Goal: Task Accomplishment & Management: Manage account settings

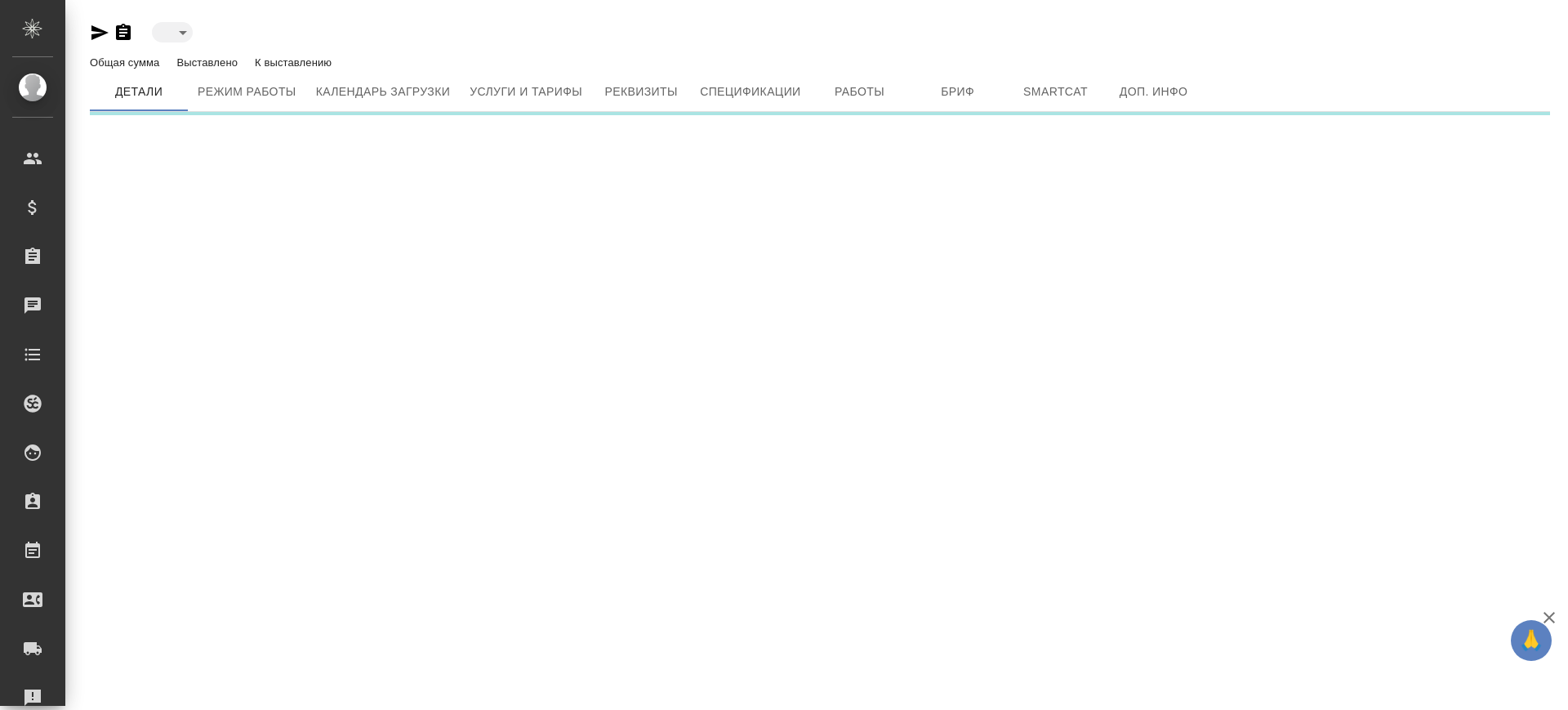
type input "active"
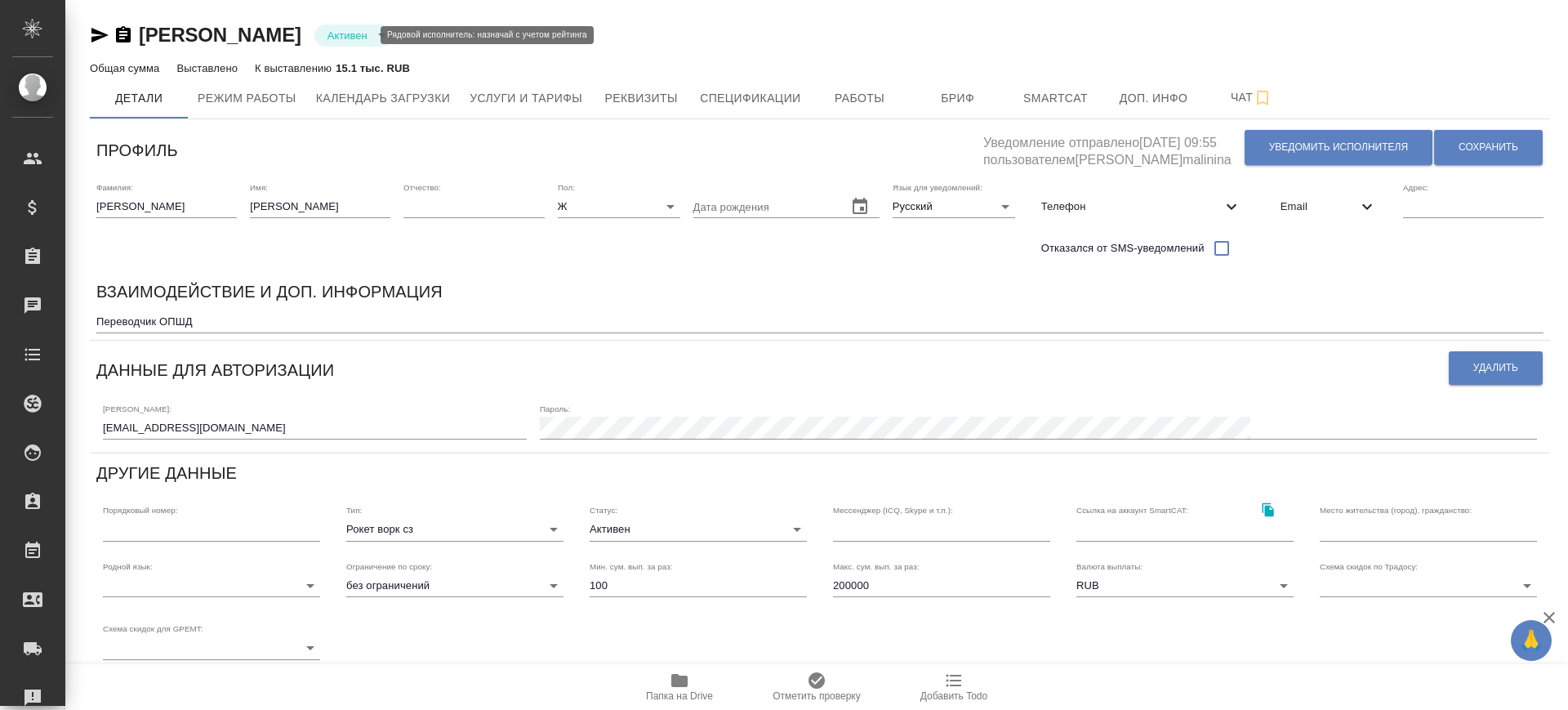
click at [347, 29] on body "🙏 .cls-1 fill:#fff; AWATERA [PERSON_NAME].saglam Клиенты Спецификации Заказы Ча…" at bounding box center [784, 355] width 1568 height 710
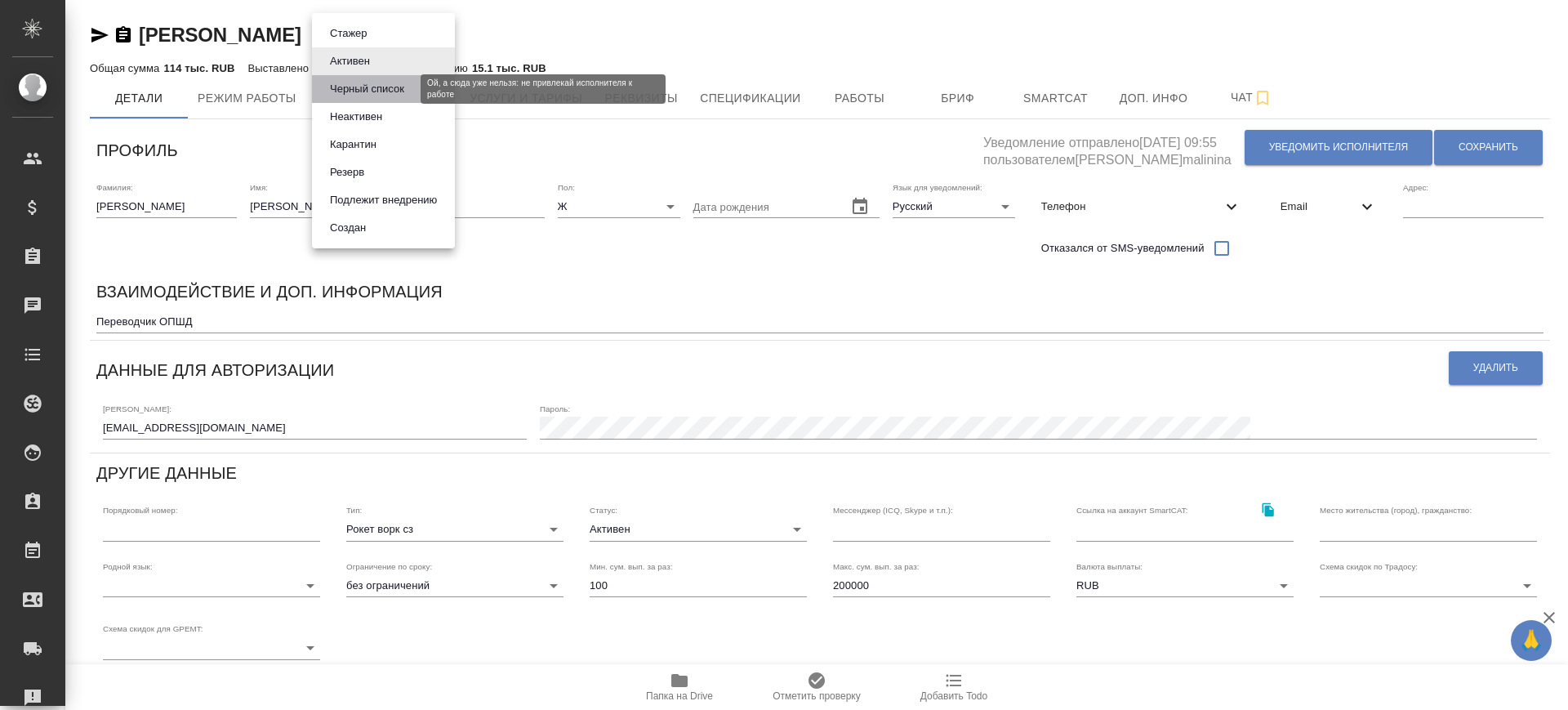
click at [355, 83] on button "Черный список" at bounding box center [367, 89] width 84 height 18
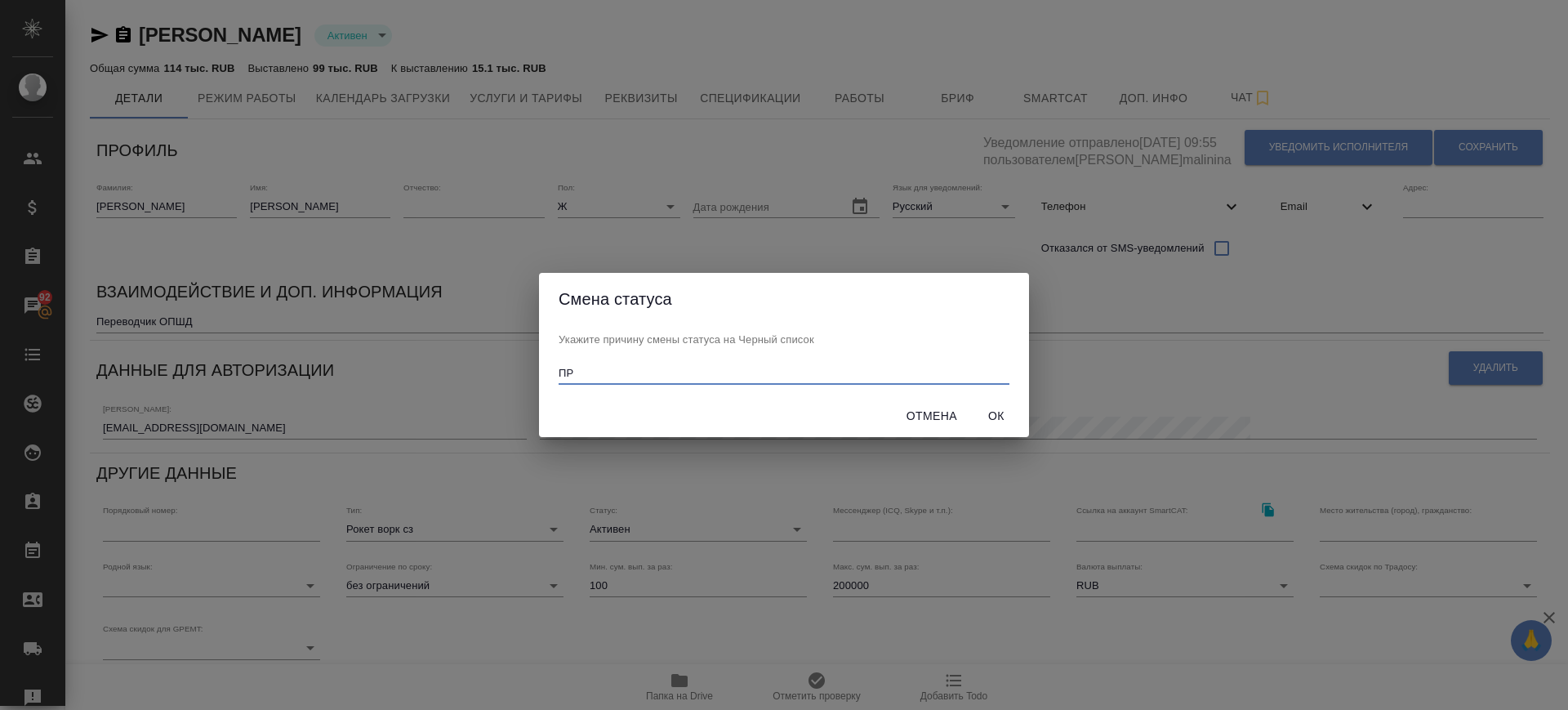
type input "П"
type input "прекратила сотрудничество"
click at [987, 416] on span "Ок" at bounding box center [996, 416] width 39 height 21
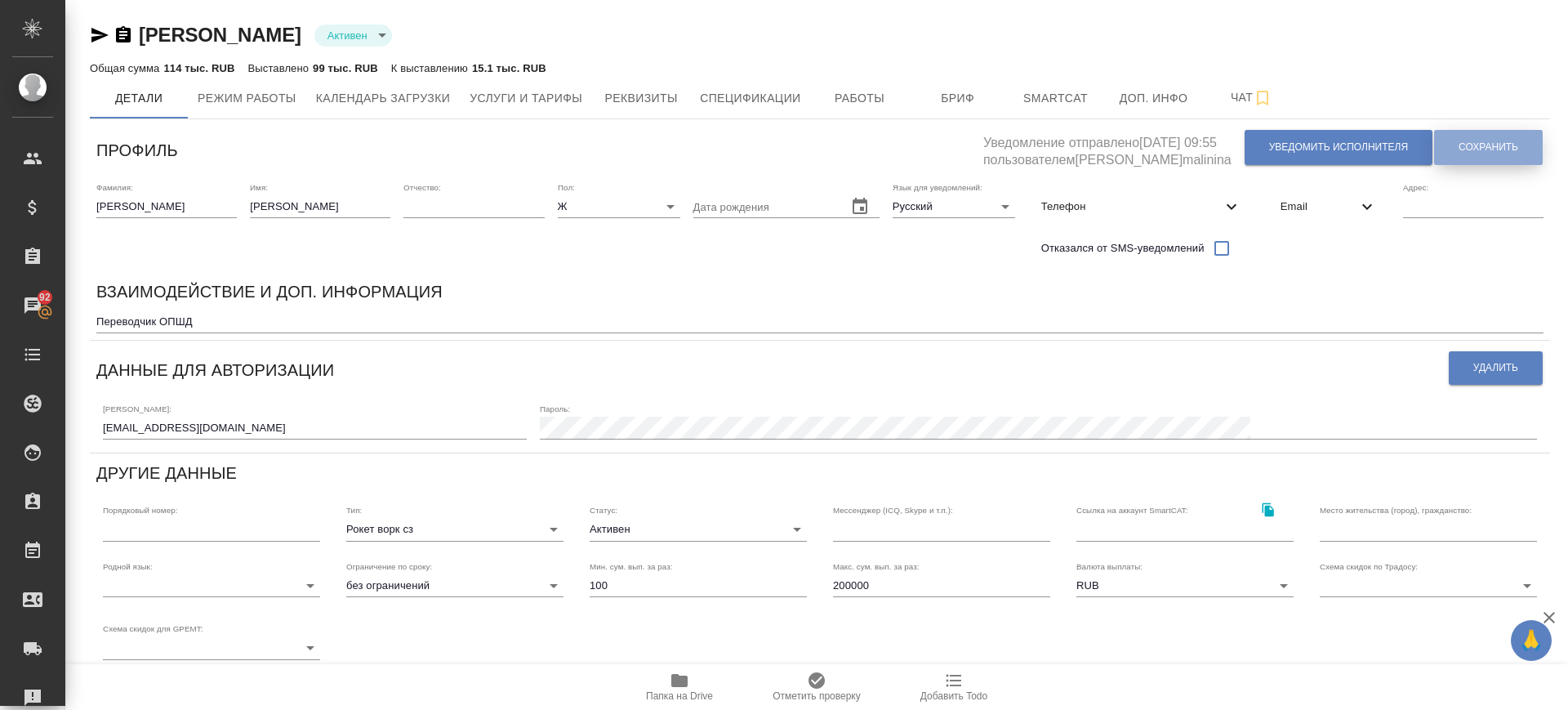
click at [1480, 159] on button "Сохранить" at bounding box center [1488, 147] width 108 height 35
type input "blackList"
